Goal: Task Accomplishment & Management: Manage account settings

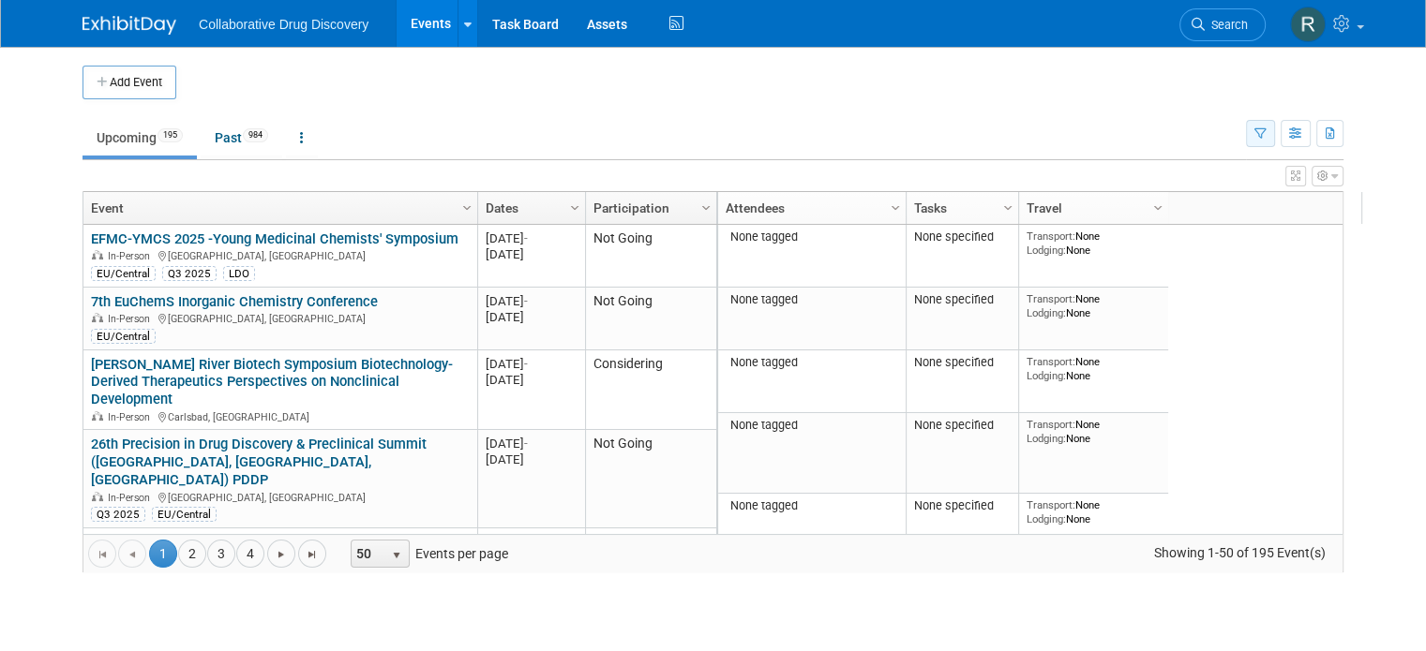
click at [1266, 136] on icon "button" at bounding box center [1260, 134] width 12 height 12
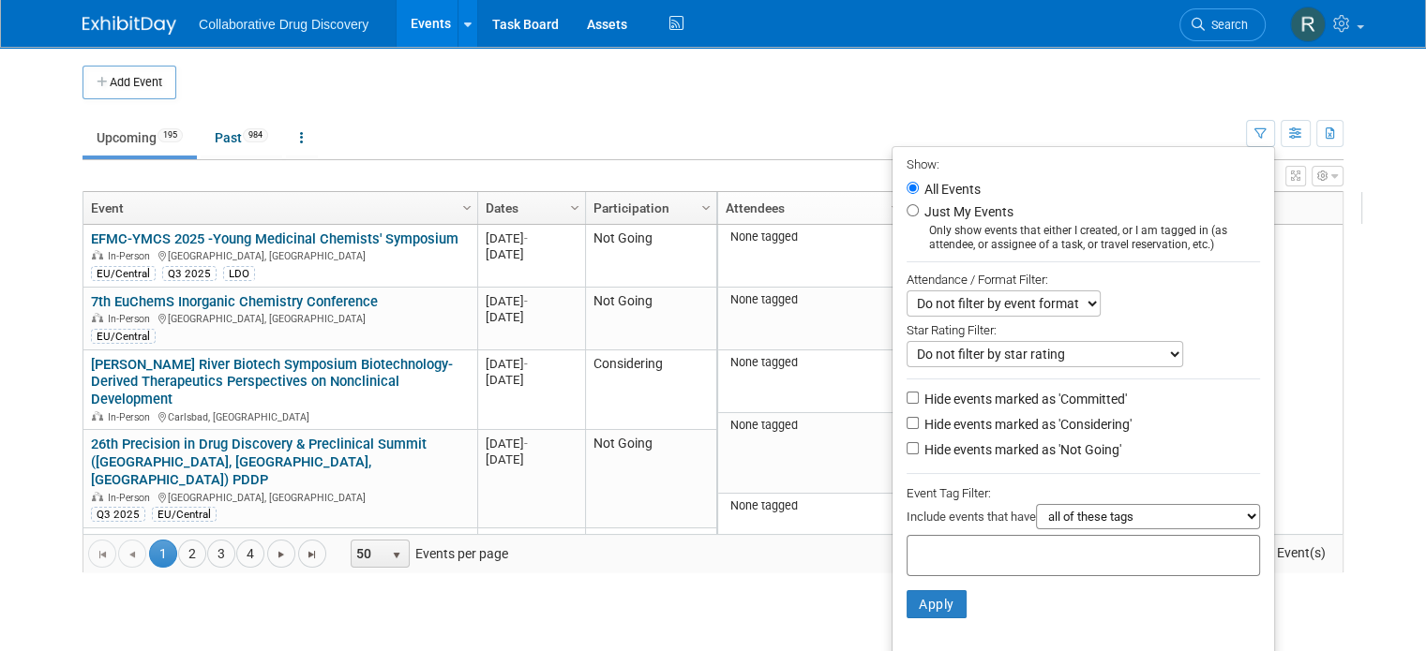
click at [975, 544] on input "text" at bounding box center [990, 553] width 150 height 19
type input "eu"
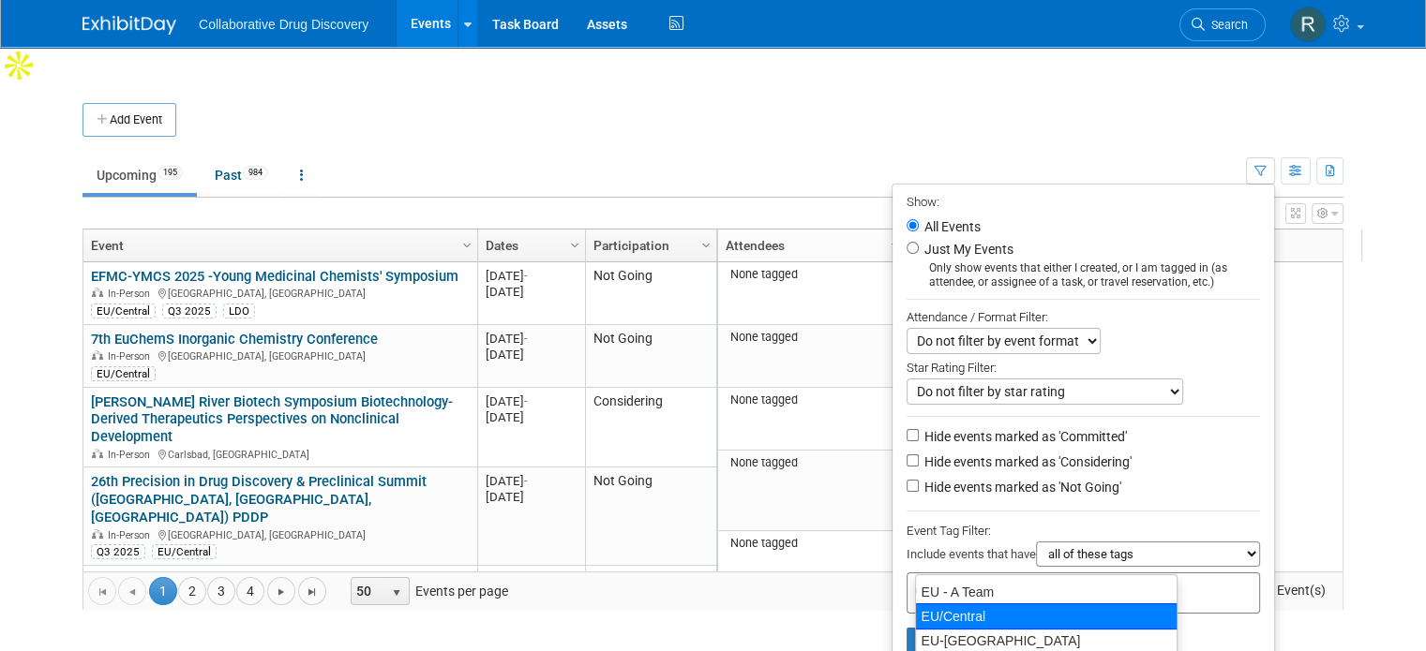
click at [959, 619] on div "EU/Central" at bounding box center [1046, 617] width 262 height 26
type input "EU/Central"
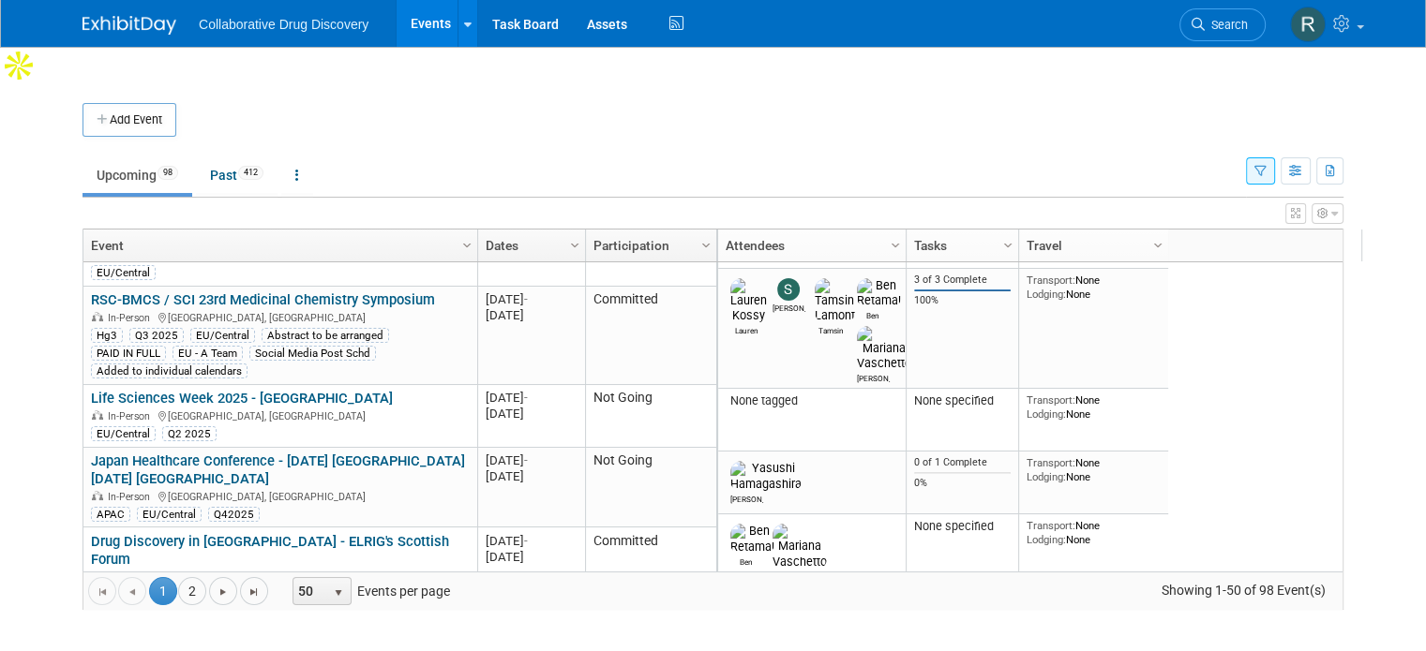
scroll to position [499, 0]
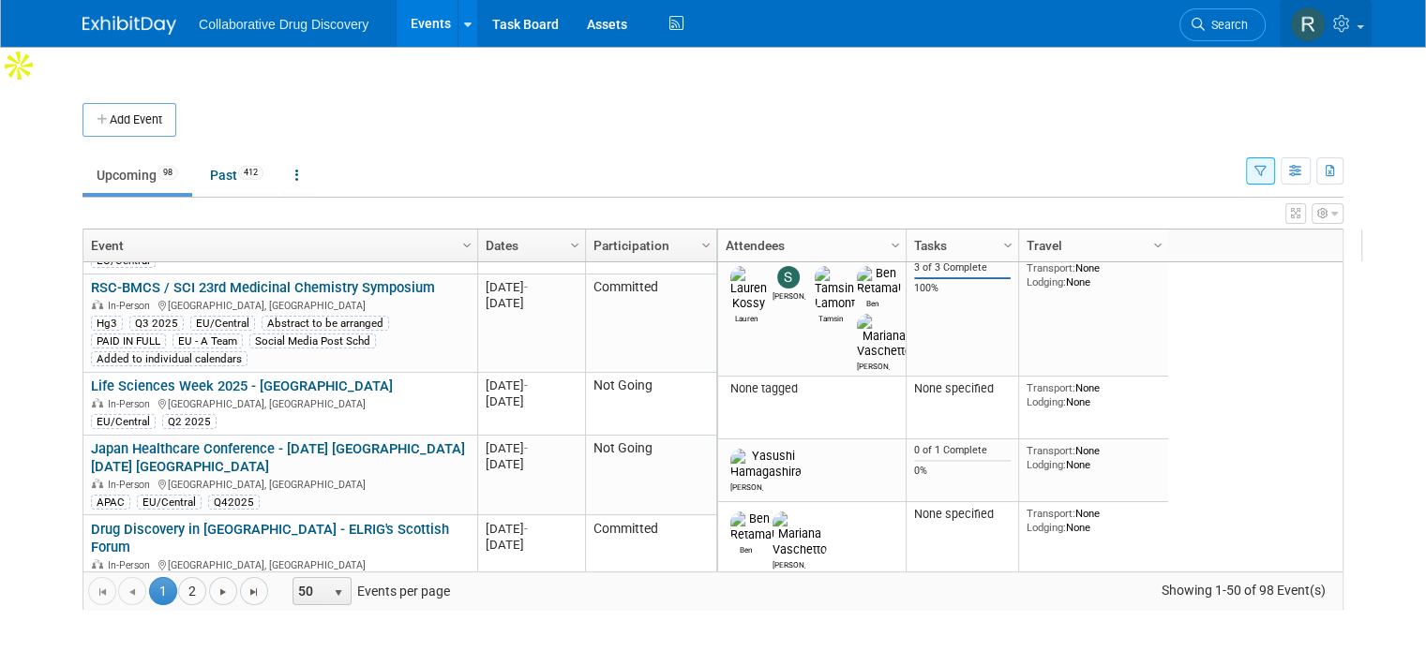
click at [1364, 27] on span at bounding box center [1359, 27] width 7 height 4
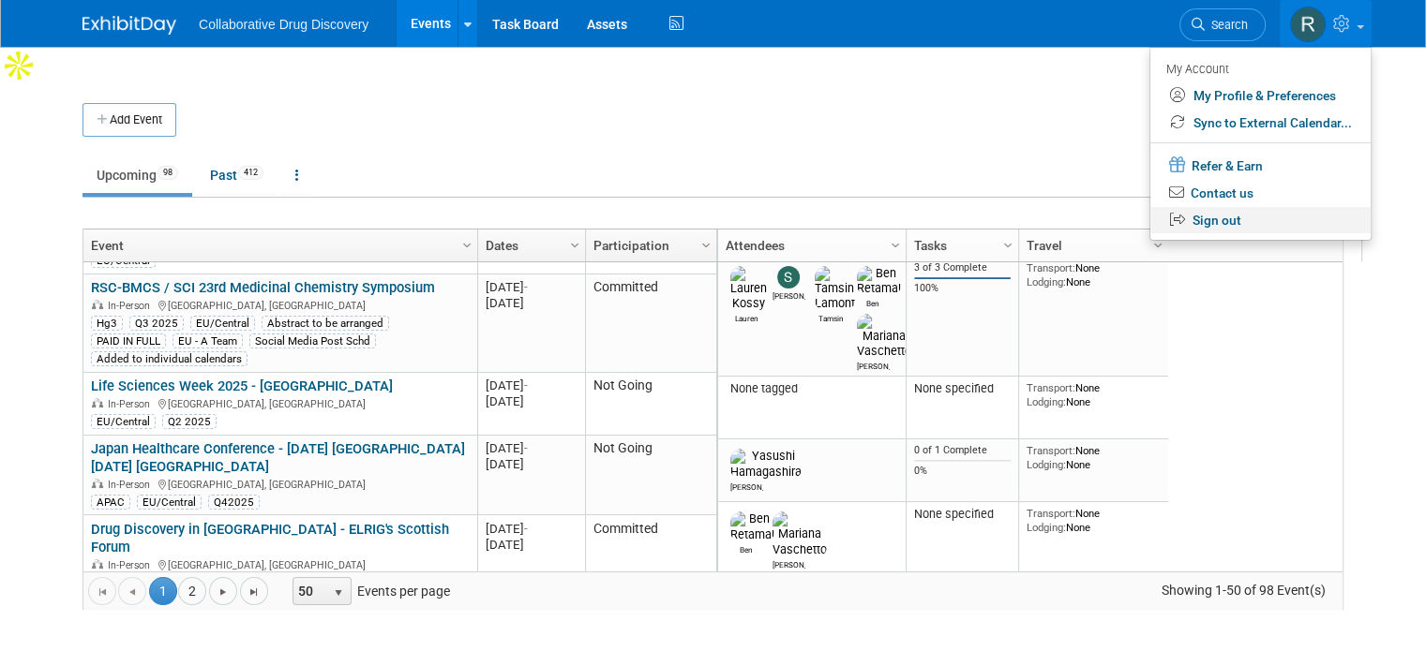
click at [1242, 219] on link "Sign out" at bounding box center [1260, 220] width 220 height 27
